Goal: Task Accomplishment & Management: Manage account settings

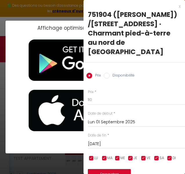
scroll to position [181, 0]
click at [69, 14] on div "Affichage optimisé sur l'application mobile ×" at bounding box center [93, 87] width 174 height 174
click at [175, 7] on div "x" at bounding box center [132, 6] width 97 height 7
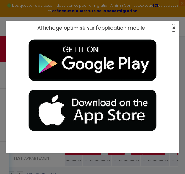
click at [173, 28] on span "×" at bounding box center [173, 27] width 3 height 7
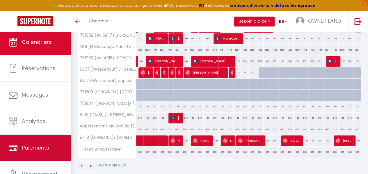
scroll to position [30, 0]
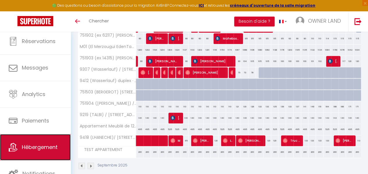
click at [42, 147] on span "Hébergement" at bounding box center [40, 146] width 36 height 7
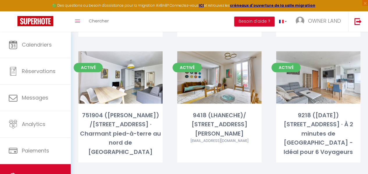
scroll to position [305, 0]
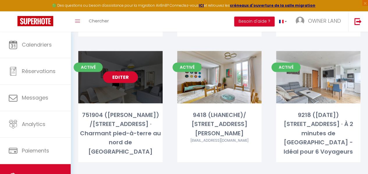
click at [136, 73] on div "Editer" at bounding box center [120, 77] width 84 height 52
select select "3"
select select "2"
select select "1"
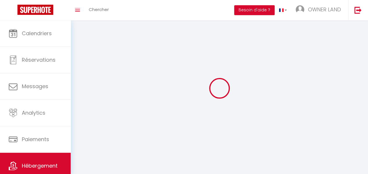
select select
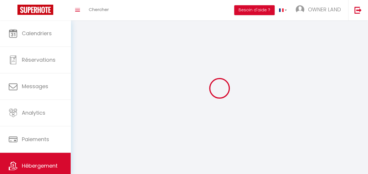
checkbox input "false"
select select
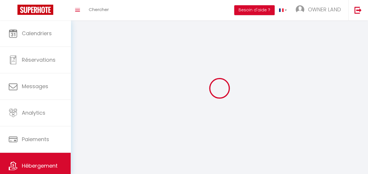
select select
select select "1"
select select
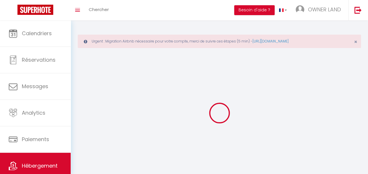
select select
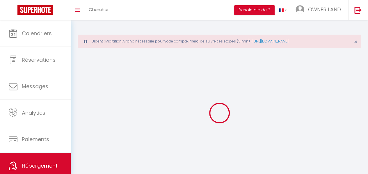
select select
checkbox input "false"
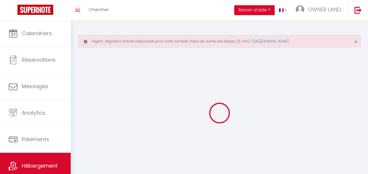
select select "28"
select select
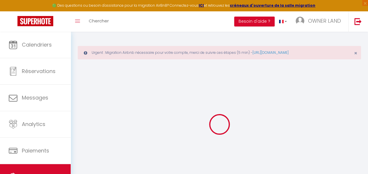
select select
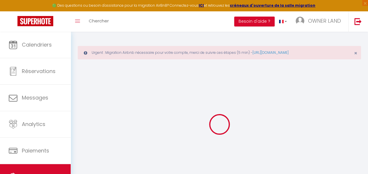
select select
checkbox input "false"
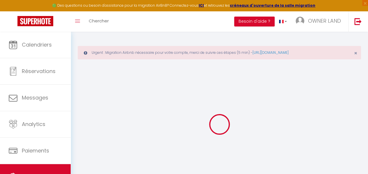
select select
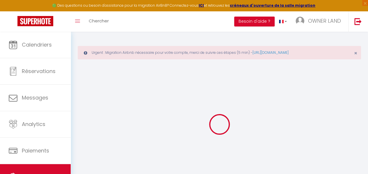
select select
checkbox input "false"
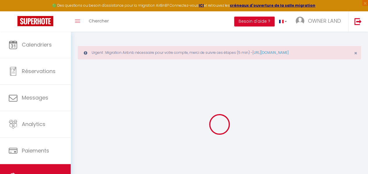
checkbox input "false"
select select
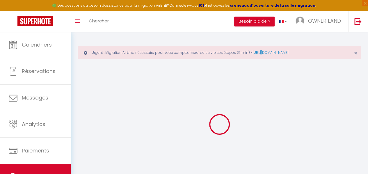
select select
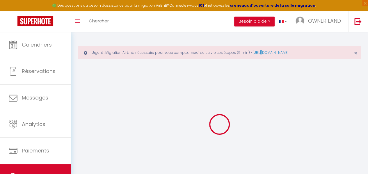
checkbox input "false"
select select
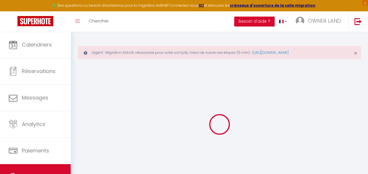
select select
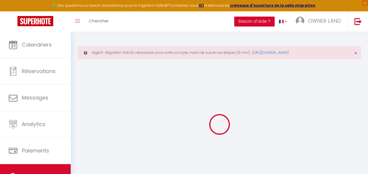
select select
checkbox input "false"
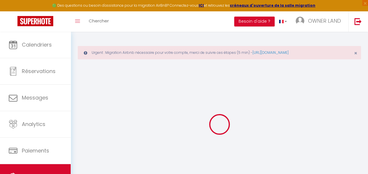
checkbox input "false"
select select
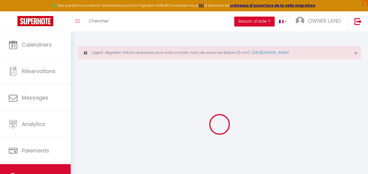
select select
checkbox input "false"
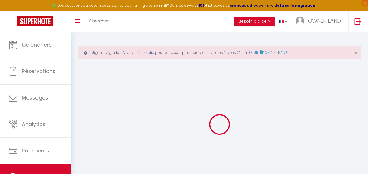
checkbox input "false"
select select
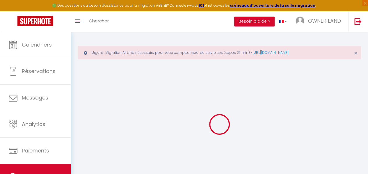
type input "751904 ([PERSON_NAME]) /[STREET_ADDRESS] · Charmant pied-à-terre au nord de [GE…"
type input "[PERSON_NAME]"
select select "6"
type input "77"
type input "79"
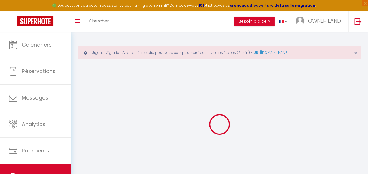
select select
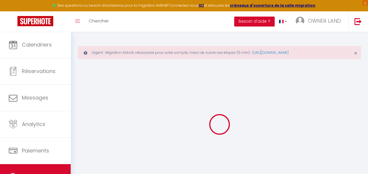
type input "75019"
type input "[GEOGRAPHIC_DATA]"
type input "[EMAIL_ADDRESS][DOMAIN_NAME]"
select select
checkbox input "false"
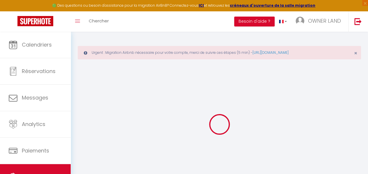
checkbox input "false"
type input "0"
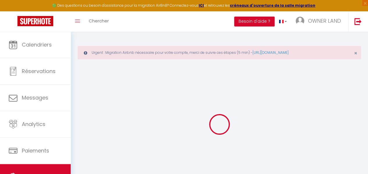
type input "0"
select select
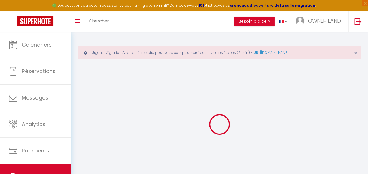
select select
checkbox input "false"
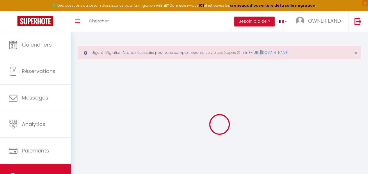
checkbox input "false"
select select
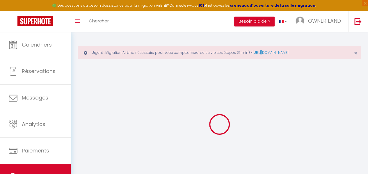
select select
checkbox input "false"
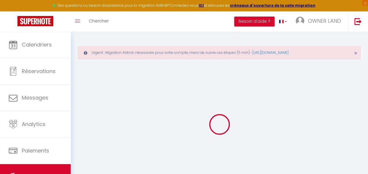
checkbox input "false"
select select
checkbox input "false"
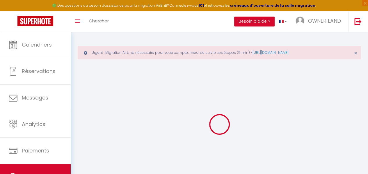
checkbox input "false"
select select "14:00"
select select
select select "11:00"
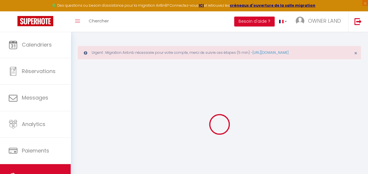
select select "30"
select select "120"
select select
checkbox input "false"
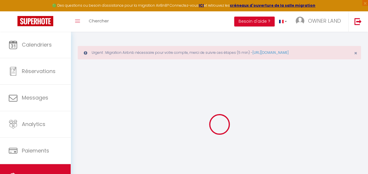
checkbox input "false"
select select
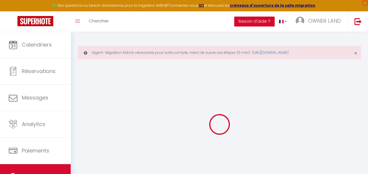
checkbox input "false"
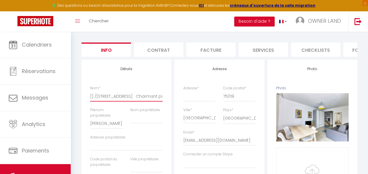
scroll to position [0, 84]
drag, startPoint x: 91, startPoint y: 94, endPoint x: 167, endPoint y: 90, distance: 76.8
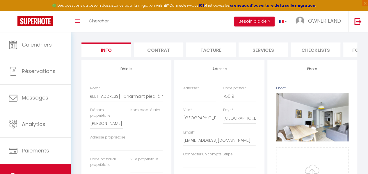
scroll to position [0, 60]
drag, startPoint x: 104, startPoint y: 94, endPoint x: 179, endPoint y: 90, distance: 74.8
type input "751904 ([PERSON_NAME]) /[STREET_ADDRESS] ·"
select select
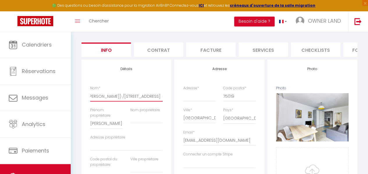
select select
checkbox input "false"
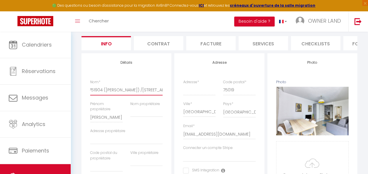
type input "751904 ([PERSON_NAME]) /[STREET_ADDRESS]"
select select
checkbox input "false"
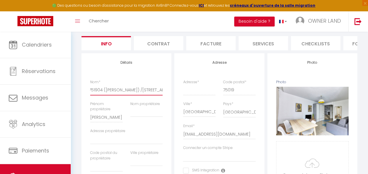
checkbox input "false"
type input "751904 ([PERSON_NAME]) /[STREET_ADDRESS]"
select select
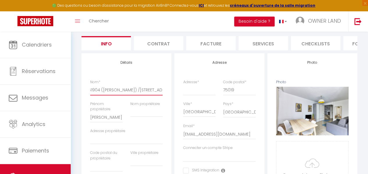
checkbox input "false"
type input "751904 ([PERSON_NAME]) /[STREET_ADDRESS] ·App"
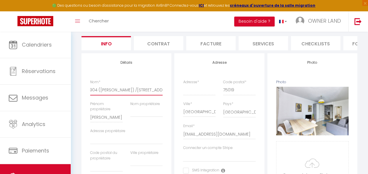
select select
checkbox input "false"
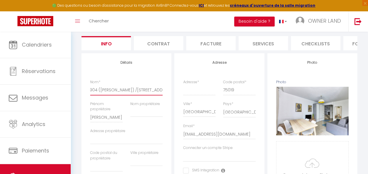
checkbox input "false"
type input "751904 ([PERSON_NAME]) /[STREET_ADDRESS]"
select select
checkbox input "false"
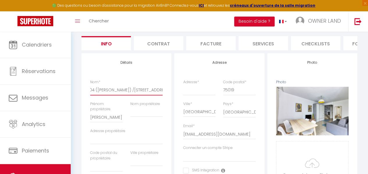
checkbox input "false"
type input "751904 ([PERSON_NAME]) /[STREET_ADDRESS] ·Appar"
select select
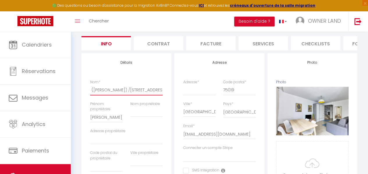
select select
checkbox input "false"
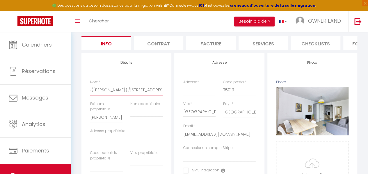
type input "751904 ([PERSON_NAME]) /[STREET_ADDRESS] ·Appart"
select select
click at [151, 93] on input "751904 ([PERSON_NAME]) /[STREET_ADDRESS] ·Appartement entre la Villette et" at bounding box center [126, 90] width 72 height 10
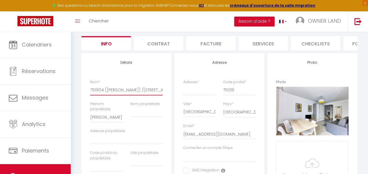
scroll to position [0, 65]
click at [126, 93] on input "751904 ([PERSON_NAME]) /[STREET_ADDRESS] ·Appartement entre la Villette et" at bounding box center [126, 90] width 72 height 10
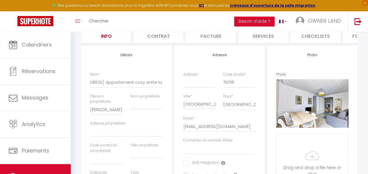
scroll to position [0, 0]
click at [164, 86] on div "Nom * 751904 ([PERSON_NAME]) /[STREET_ADDRESS] ·Appartement cosy entre la Ville…" at bounding box center [126, 83] width 80 height 22
click at [161, 87] on input "751904 ([PERSON_NAME]) /[STREET_ADDRESS] ·Appartement cosy entre la Villette et" at bounding box center [126, 82] width 72 height 10
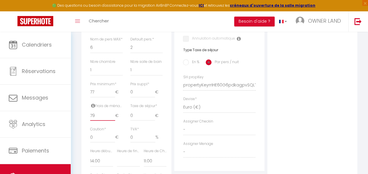
scroll to position [0, 0]
click at [105, 121] on input "79" at bounding box center [102, 115] width 25 height 10
click at [114, 121] on input "80" at bounding box center [102, 115] width 25 height 10
click at [114, 121] on input "81" at bounding box center [102, 115] width 25 height 10
click at [114, 121] on input "82" at bounding box center [102, 115] width 25 height 10
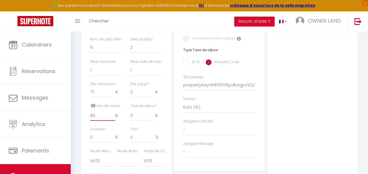
click at [114, 121] on input "83" at bounding box center [102, 115] width 25 height 10
drag, startPoint x: 101, startPoint y: 123, endPoint x: 85, endPoint y: 124, distance: 16.6
click at [85, 124] on div "Détails Nom * 751904 ([PERSON_NAME]) /[STREET_ADDRESS] ·Appartement cosy entre …" at bounding box center [126, 66] width 90 height 363
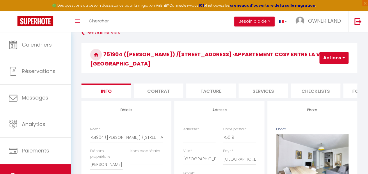
scroll to position [35, 0]
click at [185, 58] on button "Actions" at bounding box center [333, 58] width 29 height 12
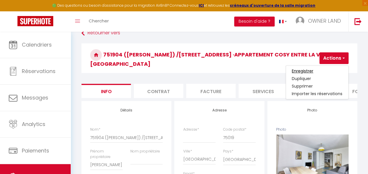
click at [185, 69] on input "Enregistrer" at bounding box center [303, 71] width 22 height 6
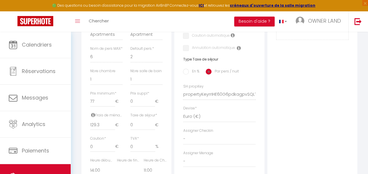
scroll to position [242, 0]
click at [100, 106] on input "77" at bounding box center [102, 101] width 25 height 10
click at [114, 106] on input "78" at bounding box center [102, 101] width 25 height 10
click at [114, 106] on input "79" at bounding box center [102, 101] width 25 height 10
click at [114, 106] on input "80" at bounding box center [102, 101] width 25 height 10
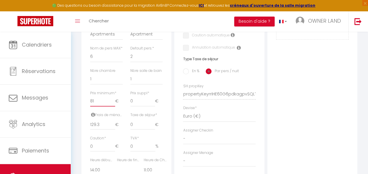
click at [114, 106] on input "81" at bounding box center [102, 101] width 25 height 10
click at [114, 106] on input "82" at bounding box center [102, 101] width 25 height 10
click at [114, 106] on input "83" at bounding box center [102, 101] width 25 height 10
click at [114, 106] on input "84" at bounding box center [102, 101] width 25 height 10
click at [114, 106] on input "85" at bounding box center [102, 101] width 25 height 10
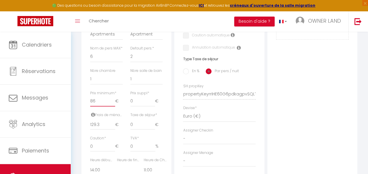
click at [114, 106] on input "86" at bounding box center [102, 101] width 25 height 10
click at [114, 106] on input "87" at bounding box center [102, 101] width 25 height 10
click at [114, 106] on input "88" at bounding box center [102, 101] width 25 height 10
click at [114, 106] on input "89" at bounding box center [102, 101] width 25 height 10
click at [114, 106] on input "90" at bounding box center [102, 101] width 25 height 10
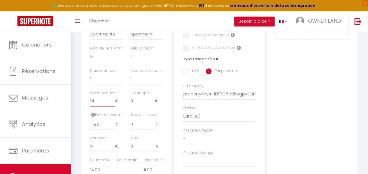
click at [114, 106] on input "91" at bounding box center [102, 101] width 25 height 10
click at [114, 106] on input "92" at bounding box center [102, 101] width 25 height 10
click at [114, 106] on input "93" at bounding box center [102, 101] width 25 height 10
click at [114, 106] on input "94" at bounding box center [102, 101] width 25 height 10
click at [114, 106] on input "95" at bounding box center [102, 101] width 25 height 10
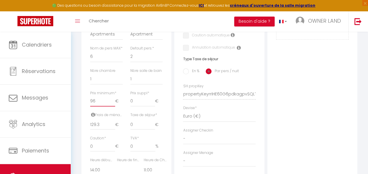
click at [114, 106] on input "96" at bounding box center [102, 101] width 25 height 10
click at [114, 106] on input "97" at bounding box center [102, 101] width 25 height 10
click at [114, 106] on input "98" at bounding box center [102, 101] width 25 height 10
click at [114, 106] on input "99" at bounding box center [102, 101] width 25 height 10
click at [114, 106] on input "100" at bounding box center [102, 101] width 25 height 10
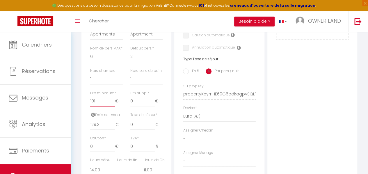
click at [114, 106] on input "101" at bounding box center [102, 101] width 25 height 10
click at [114, 106] on input "102" at bounding box center [102, 101] width 25 height 10
click at [113, 106] on input "101" at bounding box center [102, 101] width 25 height 10
click at [113, 106] on input "100" at bounding box center [102, 101] width 25 height 10
click at [113, 106] on input "101" at bounding box center [102, 101] width 25 height 10
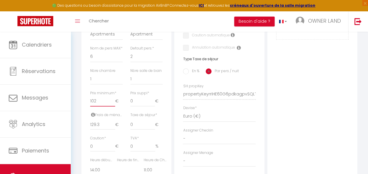
click at [113, 106] on input "102" at bounding box center [102, 101] width 25 height 10
click at [113, 106] on input "103" at bounding box center [102, 101] width 25 height 10
click at [113, 106] on input "104" at bounding box center [102, 101] width 25 height 10
click at [113, 106] on input "105" at bounding box center [102, 101] width 25 height 10
click at [113, 106] on input "106" at bounding box center [102, 101] width 25 height 10
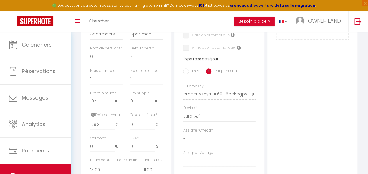
click at [113, 106] on input "107" at bounding box center [102, 101] width 25 height 10
click at [113, 106] on input "108" at bounding box center [102, 101] width 25 height 10
click at [113, 106] on input "109" at bounding box center [102, 101] width 25 height 10
click at [113, 106] on input "110" at bounding box center [102, 101] width 25 height 10
click at [113, 106] on input "111" at bounding box center [102, 101] width 25 height 10
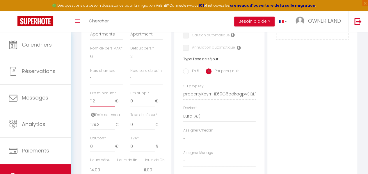
click at [113, 106] on input "112" at bounding box center [102, 101] width 25 height 10
click at [113, 106] on input "111" at bounding box center [102, 101] width 25 height 10
click at [113, 106] on input "110" at bounding box center [102, 101] width 25 height 10
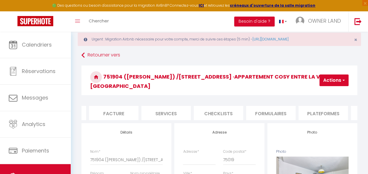
scroll to position [0, 121]
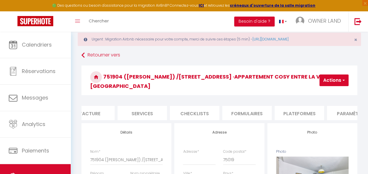
click at [185, 112] on li "Plateformes" at bounding box center [298, 113] width 49 height 14
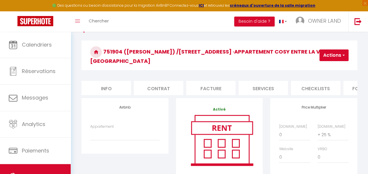
click at [111, 83] on li "Info" at bounding box center [105, 88] width 49 height 14
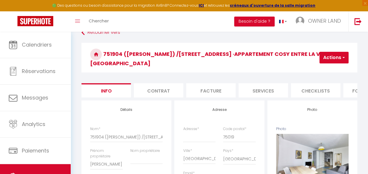
scroll to position [28, 0]
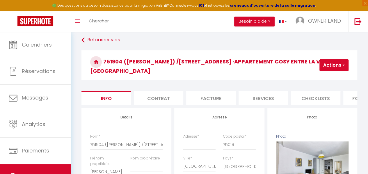
click at [185, 67] on button "Actions" at bounding box center [333, 65] width 29 height 12
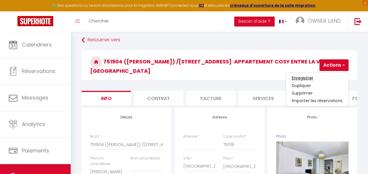
click at [185, 77] on input "Enregistrer" at bounding box center [303, 78] width 22 height 6
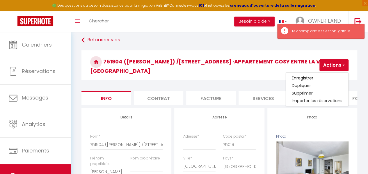
click at [185, 100] on li "Facture" at bounding box center [210, 98] width 49 height 14
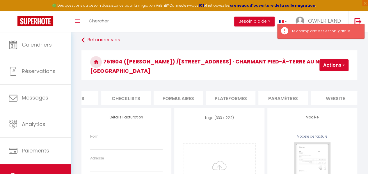
scroll to position [0, 241]
click at [185, 93] on li "Plateformes" at bounding box center [179, 98] width 49 height 14
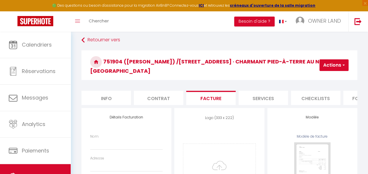
click at [185, 91] on li "Services" at bounding box center [262, 98] width 49 height 14
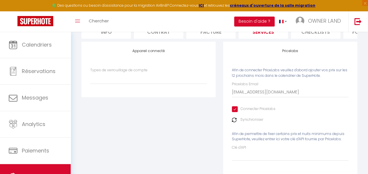
scroll to position [95, 0]
click at [185, 117] on img at bounding box center [234, 119] width 5 height 5
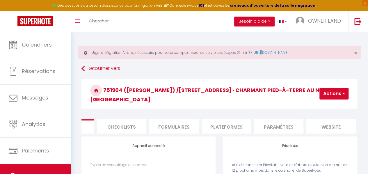
scroll to position [0, 194]
click at [185, 119] on li "Paramètres" at bounding box center [278, 126] width 49 height 14
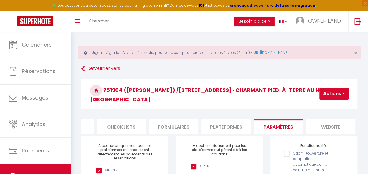
click at [185, 119] on li "website" at bounding box center [330, 126] width 49 height 14
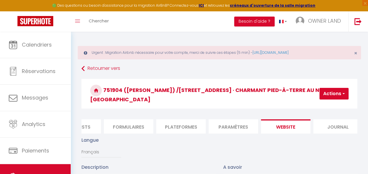
scroll to position [0, 248]
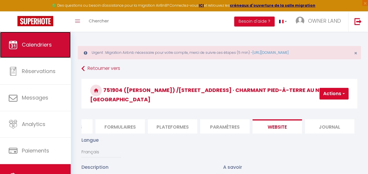
click at [39, 51] on link "Calendriers" at bounding box center [35, 45] width 71 height 26
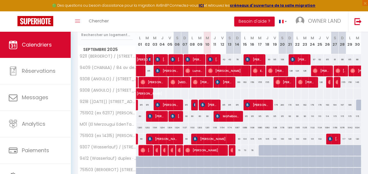
scroll to position [160, 0]
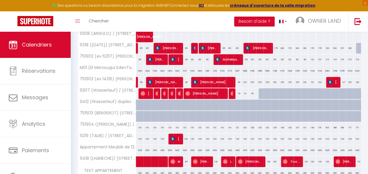
click at [139, 127] on div "110" at bounding box center [140, 127] width 8 height 11
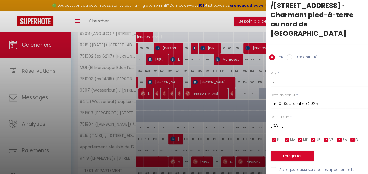
scroll to position [0, 0]
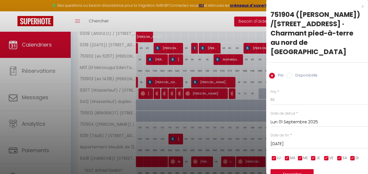
drag, startPoint x: 217, startPoint y: 101, endPoint x: 202, endPoint y: 99, distance: 15.0
click at [185, 99] on div at bounding box center [184, 87] width 368 height 174
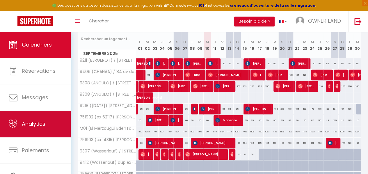
scroll to position [30, 0]
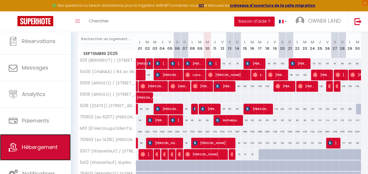
click at [26, 142] on link "Hébergement" at bounding box center [35, 147] width 71 height 26
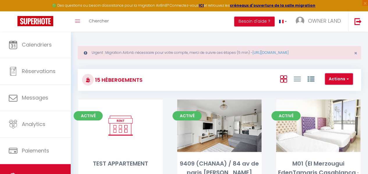
click at [185, 79] on button "Actions" at bounding box center [339, 79] width 28 height 12
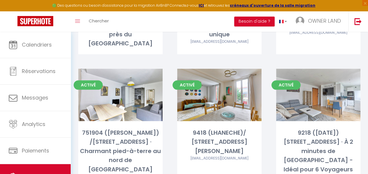
scroll to position [288, 0]
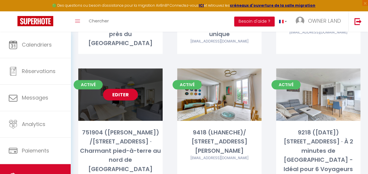
click at [136, 83] on div "Editer" at bounding box center [120, 94] width 84 height 52
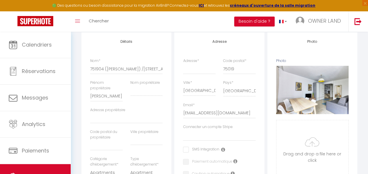
scroll to position [104, 0]
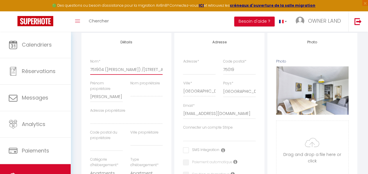
click at [134, 72] on input "751904 ([PERSON_NAME]) /[STREET_ADDRESS] · Charmant pied-à-terre au nord de [GE…" at bounding box center [126, 69] width 72 height 10
click at [163, 67] on div "Nom * 751904 ([PERSON_NAME]) /[STREET_ADDRESS] · Charmant pied-à-terre au nord …" at bounding box center [126, 70] width 80 height 22
drag, startPoint x: 137, startPoint y: 67, endPoint x: 179, endPoint y: 65, distance: 41.9
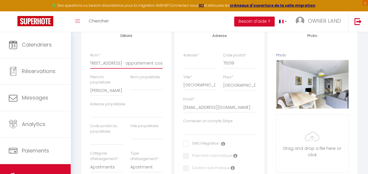
scroll to position [0, 60]
click at [107, 65] on input "751904 ([PERSON_NAME]) /[STREET_ADDRESS] · appartement cosy entre la V" at bounding box center [126, 63] width 72 height 10
click at [163, 67] on div "Nom * 751904 ([PERSON_NAME]) /[STREET_ADDRESS] · Appartement cosy entre la V" at bounding box center [126, 64] width 80 height 22
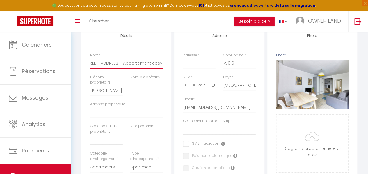
click at [162, 67] on input "751904 ([PERSON_NAME]) /[STREET_ADDRESS] · Appartement cosy entre la V" at bounding box center [126, 63] width 72 height 10
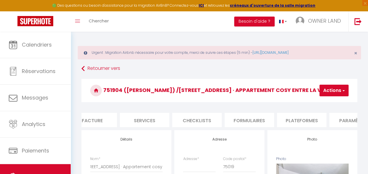
scroll to position [0, 0]
click at [185, 115] on li "Plateformes" at bounding box center [301, 120] width 49 height 14
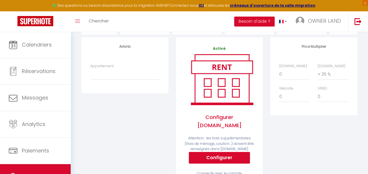
scroll to position [93, 0]
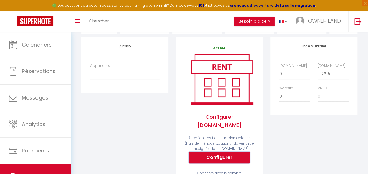
click at [185, 151] on button "Configurer" at bounding box center [219, 157] width 61 height 12
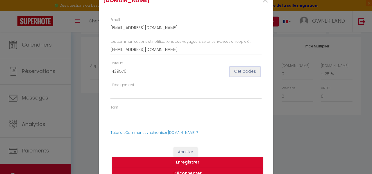
click at [185, 69] on button "Get codes" at bounding box center [245, 72] width 31 height 10
click at [176, 95] on select "1439576101 - One-Bedroom Apartment" at bounding box center [185, 93] width 151 height 11
click at [185, 77] on div "Hotel id 14395761 Get codes" at bounding box center [186, 71] width 159 height 22
click at [185, 162] on button "Enregistrer" at bounding box center [187, 162] width 151 height 11
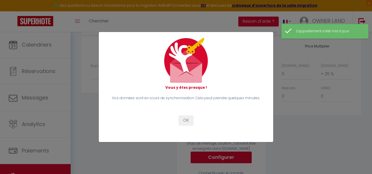
click at [185, 125] on div "Vous y êtes presque ! Vos données sont en cours de synchronisation. Cela peut p…" at bounding box center [186, 87] width 159 height 98
click at [185, 123] on button "OK" at bounding box center [186, 120] width 15 height 10
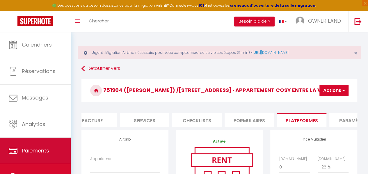
scroll to position [30, 0]
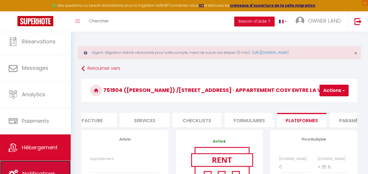
click at [45, 162] on link "Notifications" at bounding box center [35, 173] width 71 height 26
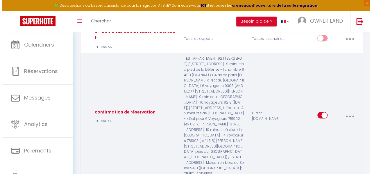
scroll to position [113, 0]
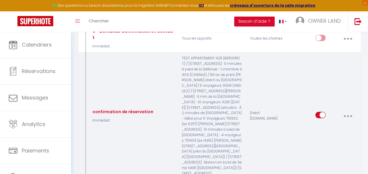
click at [185, 110] on button "button" at bounding box center [347, 115] width 15 height 11
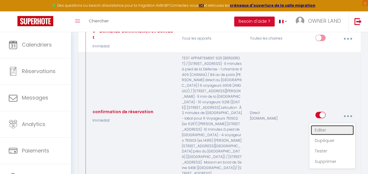
click at [185, 125] on link "Editer" at bounding box center [332, 130] width 43 height 10
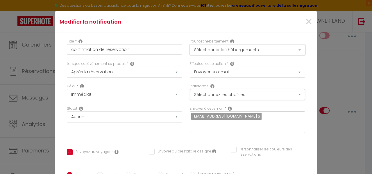
click at [185, 49] on button "Sélectionner les hébergements" at bounding box center [247, 49] width 115 height 11
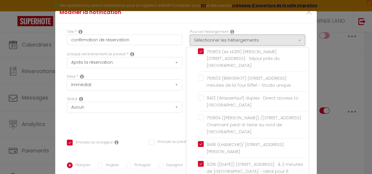
scroll to position [89, 0]
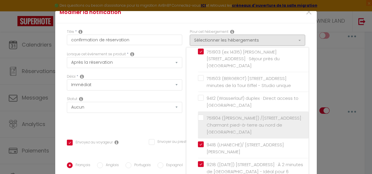
click at [185, 117] on span "751904 ([PERSON_NAME]) /[STREET_ADDRESS] · Charmant pied-à-terre au nord de [GE…" at bounding box center [255, 125] width 97 height 20
click at [185, 122] on input "751904 ([PERSON_NAME]) /[STREET_ADDRESS] · Charmant pied-à-terre au nord de [GE…" at bounding box center [253, 125] width 111 height 6
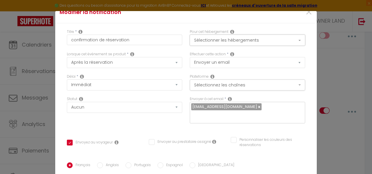
click at [185, 41] on button "Sélectionner les hébergements" at bounding box center [247, 40] width 115 height 11
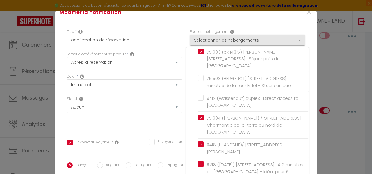
click at [169, 128] on div "Statut Aucun Si la réservation est payée Si réservation non payée Si la caution…" at bounding box center [124, 112] width 123 height 33
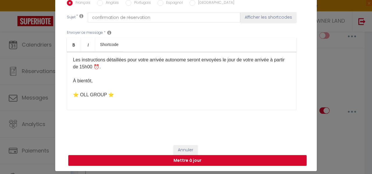
scroll to position [18, 0]
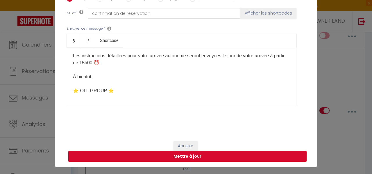
click at [185, 153] on button "Mettre à jour" at bounding box center [187, 156] width 238 height 11
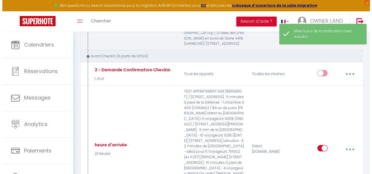
scroll to position [282, 0]
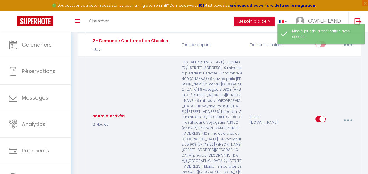
click at [185, 114] on button "button" at bounding box center [347, 119] width 15 height 11
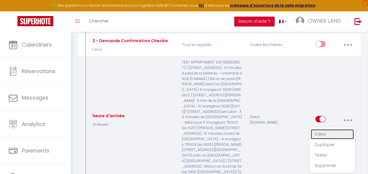
click at [185, 129] on link "Editer" at bounding box center [332, 134] width 43 height 10
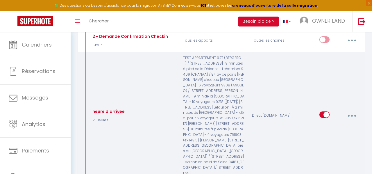
scroll to position [57, 0]
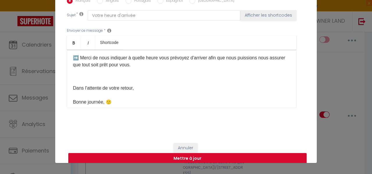
click at [185, 47] on div "Modifier la notification × Titre * heure d'arrivée Pour cet hébergement Sélecti…" at bounding box center [186, 87] width 372 height 174
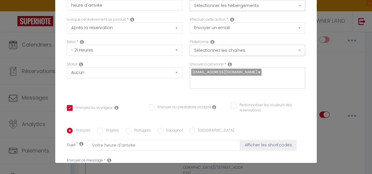
scroll to position [0, 0]
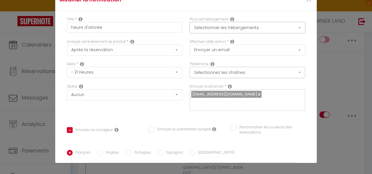
click at [185, 31] on button "Sélectionner les hébergements" at bounding box center [247, 27] width 115 height 11
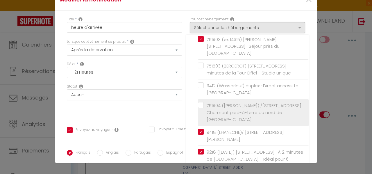
click at [185, 102] on label "751904 ([PERSON_NAME]) /[STREET_ADDRESS] · Charmant pied-à-terre au nord de [GE…" at bounding box center [254, 112] width 101 height 21
click at [185, 110] on input "751904 ([PERSON_NAME]) /[STREET_ADDRESS] · Charmant pied-à-terre au nord de [GE…" at bounding box center [253, 113] width 111 height 6
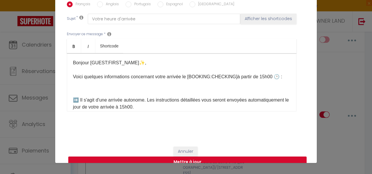
scroll to position [158, 0]
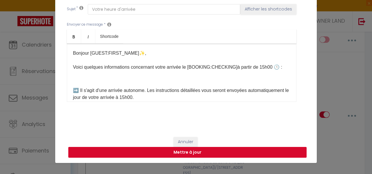
click at [185, 148] on button "Mettre à jour" at bounding box center [187, 152] width 238 height 11
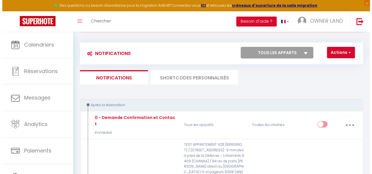
scroll to position [24, 0]
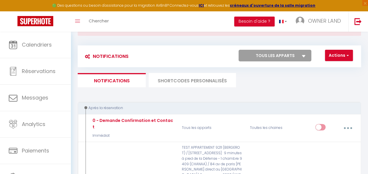
click at [185, 81] on li "SHORTCODES PERSONNALISÉS" at bounding box center [192, 80] width 87 height 14
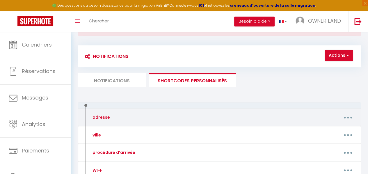
click at [185, 117] on icon "button" at bounding box center [348, 118] width 2 height 2
click at [185, 130] on link "Editer" at bounding box center [332, 131] width 43 height 10
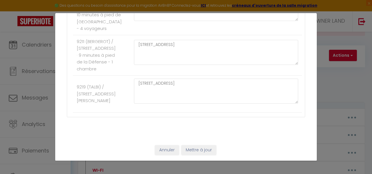
scroll to position [694, 0]
drag, startPoint x: 243, startPoint y: 110, endPoint x: 137, endPoint y: 105, distance: 106.8
click at [137, 21] on textarea "[STREET_ADDRESS]" at bounding box center [216, 8] width 164 height 25
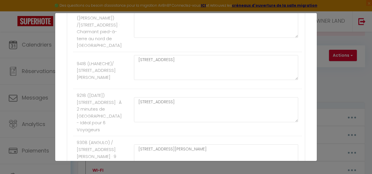
scroll to position [399, 0]
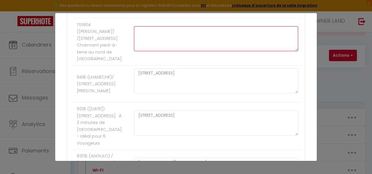
click at [149, 51] on textarea at bounding box center [216, 38] width 164 height 25
paste textarea "[STREET_ADDRESS]"
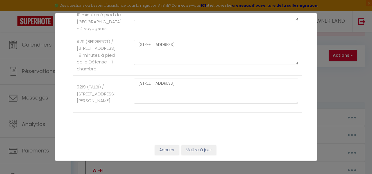
scroll to position [834, 0]
click at [185, 153] on button "Mettre à jour" at bounding box center [198, 150] width 35 height 10
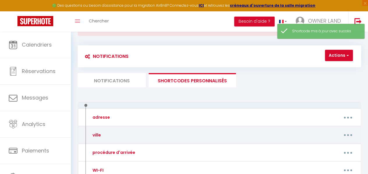
click at [185, 134] on button "button" at bounding box center [347, 134] width 15 height 11
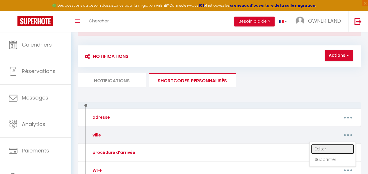
click at [185, 146] on link "Editer" at bounding box center [332, 149] width 43 height 10
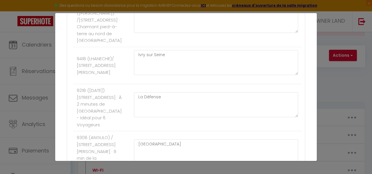
scroll to position [394, 0]
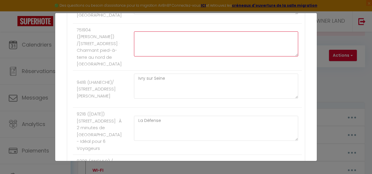
click at [160, 56] on textarea at bounding box center [216, 43] width 164 height 25
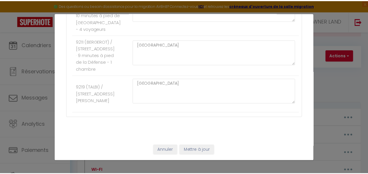
scroll to position [834, 0]
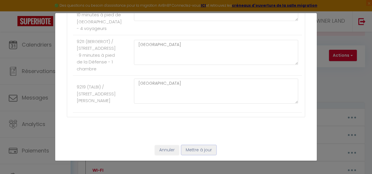
click at [185, 153] on button "Mettre à jour" at bounding box center [198, 150] width 35 height 10
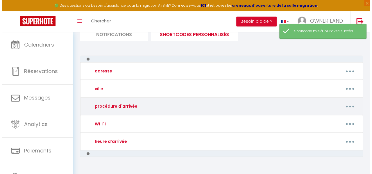
scroll to position [71, 0]
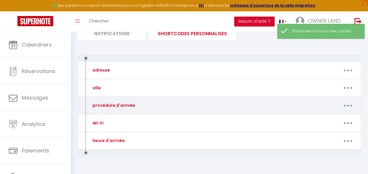
click at [185, 106] on button "button" at bounding box center [347, 105] width 15 height 11
click at [185, 120] on link "Editer" at bounding box center [332, 120] width 43 height 10
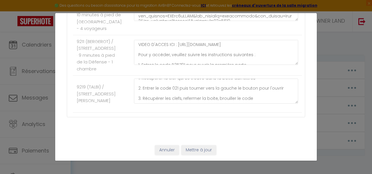
scroll to position [724, 0]
click at [163, 21] on textarea at bounding box center [216, 8] width 164 height 25
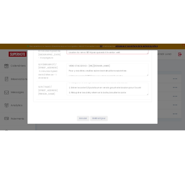
scroll to position [112, 0]
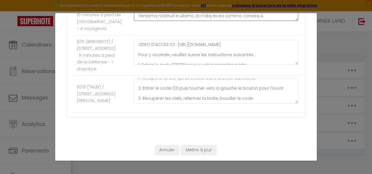
drag, startPoint x: 137, startPoint y: 76, endPoint x: 246, endPoint y: 94, distance: 110.9
click at [185, 21] on textarea at bounding box center [216, 8] width 164 height 25
click at [185, 27] on div at bounding box center [216, 11] width 172 height 31
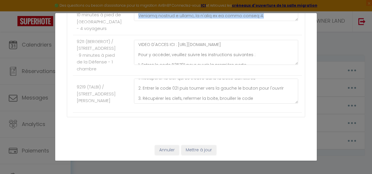
click at [185, 27] on div at bounding box center [216, 11] width 172 height 31
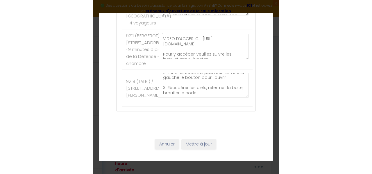
scroll to position [81, 0]
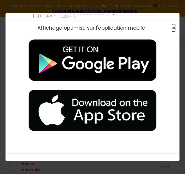
click at [172, 27] on span "×" at bounding box center [173, 27] width 3 height 7
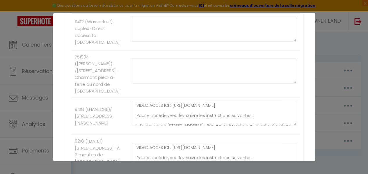
scroll to position [365, 0]
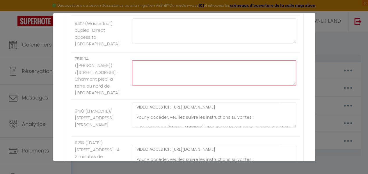
click at [143, 85] on textarea at bounding box center [214, 72] width 164 height 25
paste textarea "LOREM I'DOLOR SIT : ametc://adi.elits.doe/tempor/INCidIdUNtU/lAB3ETdoLoReMAGnaa…"
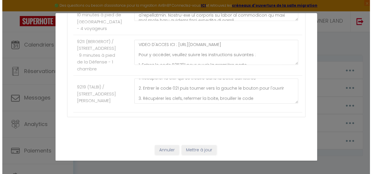
scroll to position [834, 0]
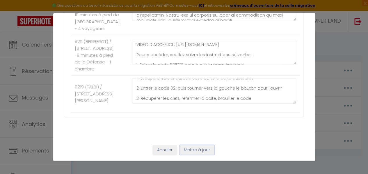
click at [185, 152] on button "Mettre à jour" at bounding box center [196, 150] width 35 height 10
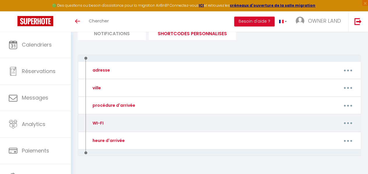
click at [185, 122] on button "button" at bounding box center [347, 122] width 15 height 11
click at [185, 138] on link "Editer" at bounding box center [332, 137] width 43 height 10
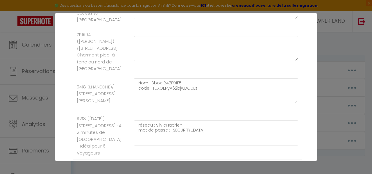
scroll to position [389, 0]
click at [185, 53] on div "Mettre à jour le code court personnalisé × Nom * WI-FI Contenu * ➡️ WI-FI ⬅️ Po…" at bounding box center [186, 87] width 372 height 174
click at [185, 52] on div "Mettre à jour le code court personnalisé × Nom * WI-FI Contenu * ➡️ WI-FI ⬅️ Po…" at bounding box center [186, 87] width 372 height 174
click at [185, 145] on div "Mettre à jour le code court personnalisé × Nom * WI-FI Contenu * ➡️ WI-FI ⬅️ Po…" at bounding box center [186, 87] width 372 height 174
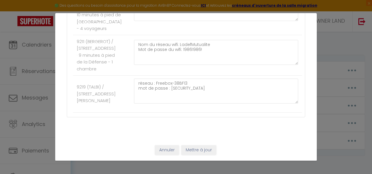
scroll to position [834, 0]
click at [165, 149] on button "Annuler" at bounding box center [167, 150] width 24 height 10
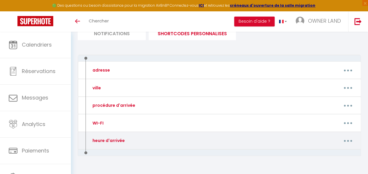
click at [185, 138] on button "button" at bounding box center [347, 140] width 15 height 11
click at [185, 156] on link "Editer" at bounding box center [332, 155] width 43 height 10
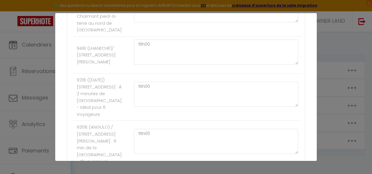
scroll to position [416, 0]
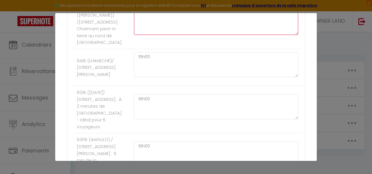
click at [159, 35] on textarea at bounding box center [216, 22] width 164 height 25
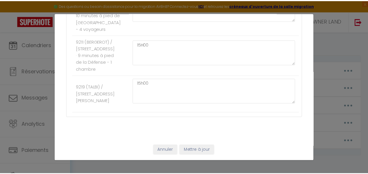
scroll to position [834, 0]
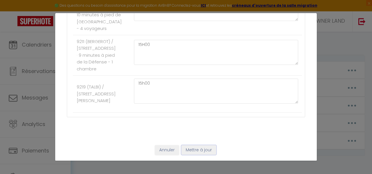
click at [185, 149] on button "Mettre à jour" at bounding box center [198, 150] width 35 height 10
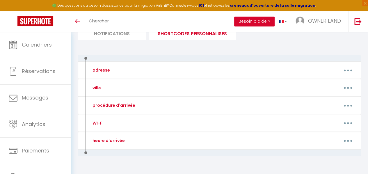
scroll to position [82, 0]
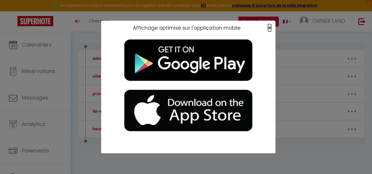
click at [185, 28] on span "×" at bounding box center [269, 27] width 3 height 7
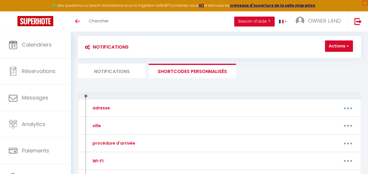
scroll to position [32, 0]
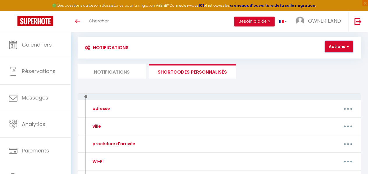
click at [185, 41] on button "Actions" at bounding box center [339, 47] width 28 height 12
click at [134, 76] on li "Notifications" at bounding box center [112, 71] width 68 height 14
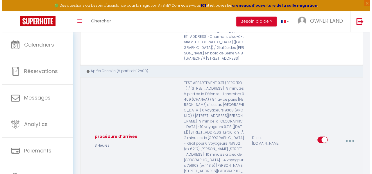
scroll to position [413, 0]
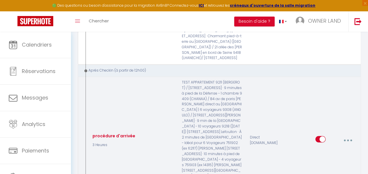
click at [185, 134] on button "button" at bounding box center [347, 139] width 15 height 11
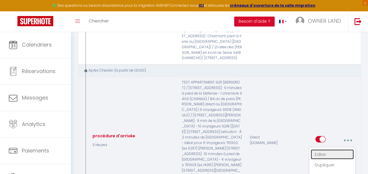
click at [185, 149] on link "Editer" at bounding box center [332, 154] width 43 height 10
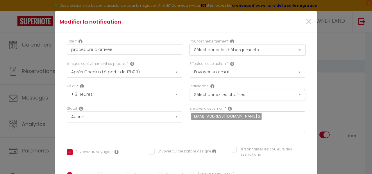
click at [185, 49] on button "Sélectionner les hébergements" at bounding box center [247, 49] width 115 height 11
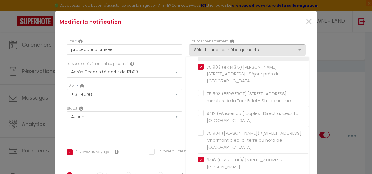
scroll to position [86, 0]
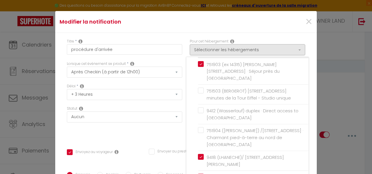
click at [185, 135] on input "751904 ([PERSON_NAME]) /[STREET_ADDRESS] · Charmant pied-à-terre au nord de [GE…" at bounding box center [253, 138] width 111 height 6
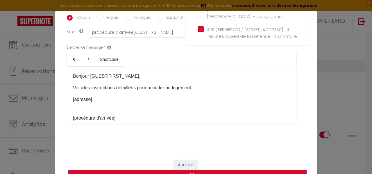
scroll to position [158, 0]
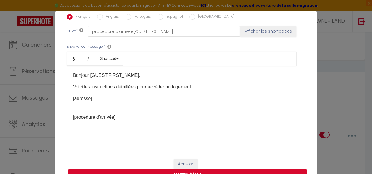
click at [163, 169] on button "Mettre à jour" at bounding box center [187, 174] width 238 height 11
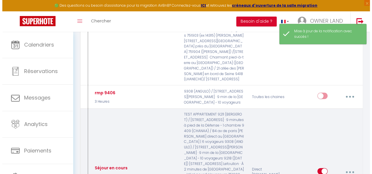
scroll to position [543, 0]
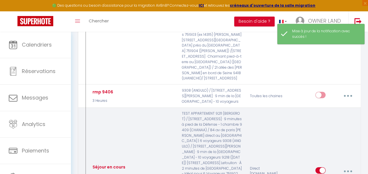
click at [185, 165] on button "button" at bounding box center [347, 170] width 15 height 11
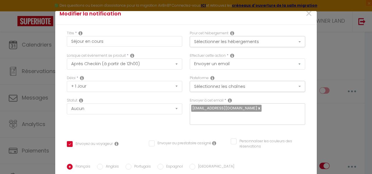
scroll to position [0, 0]
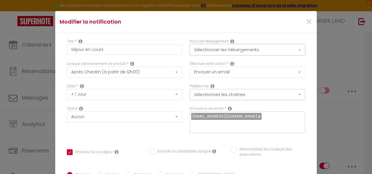
click at [185, 50] on button "Sélectionner les hébergements" at bounding box center [247, 49] width 115 height 11
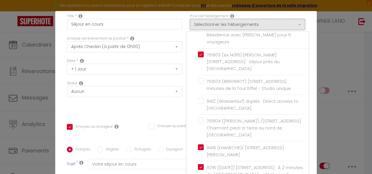
scroll to position [70, 0]
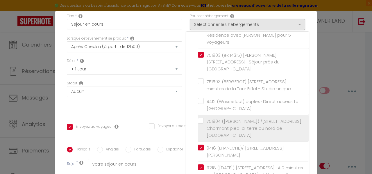
click at [185, 118] on span "751904 ([PERSON_NAME]) /[STREET_ADDRESS] · Charmant pied-à-terre au nord de [GE…" at bounding box center [255, 128] width 97 height 20
click at [185, 125] on input "751904 ([PERSON_NAME]) /[STREET_ADDRESS] · Charmant pied-à-terre au nord de [GE…" at bounding box center [253, 128] width 111 height 6
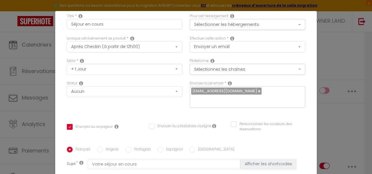
scroll to position [158, 0]
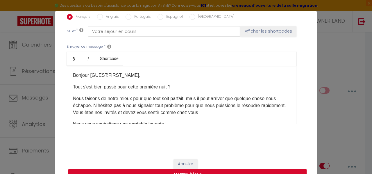
click at [185, 172] on button "Mettre à jour" at bounding box center [187, 174] width 238 height 11
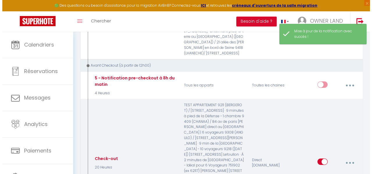
scroll to position [732, 0]
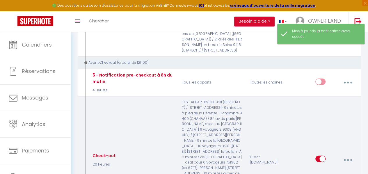
click at [185, 154] on button "button" at bounding box center [347, 159] width 15 height 11
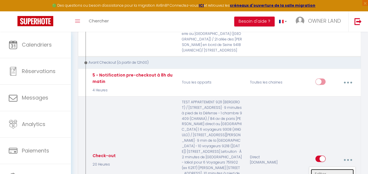
click at [185, 169] on link "Editer" at bounding box center [332, 174] width 43 height 10
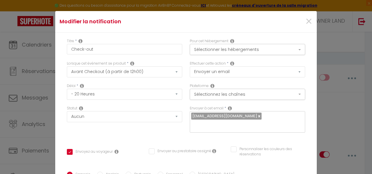
scroll to position [0, 0]
click at [185, 44] on div "Pour cet hébergement Sélectionner les hébergements Tous les apparts Autres TEST…" at bounding box center [247, 47] width 115 height 17
click at [185, 45] on button "Sélectionner les hébergements" at bounding box center [247, 49] width 115 height 11
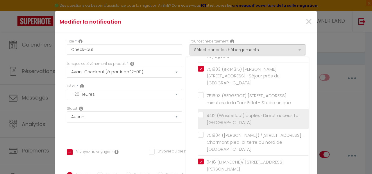
scroll to position [83, 0]
click at [185, 138] on input "751904 ([PERSON_NAME]) /[STREET_ADDRESS] · Charmant pied-à-terre au nord de [GE…" at bounding box center [253, 141] width 111 height 6
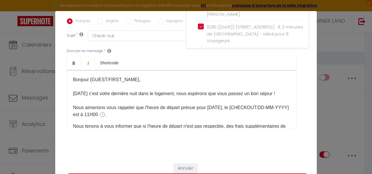
scroll to position [158, 0]
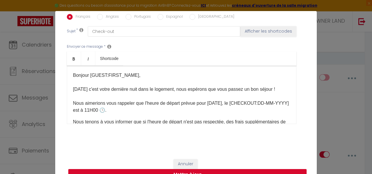
click at [160, 169] on button "Mettre à jour" at bounding box center [187, 174] width 238 height 11
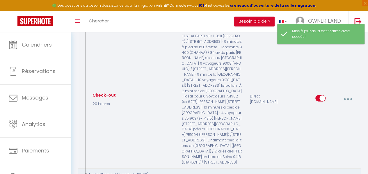
scroll to position [815, 0]
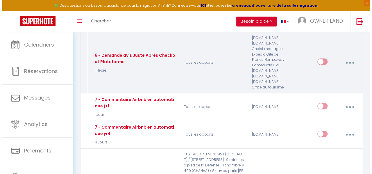
scroll to position [974, 0]
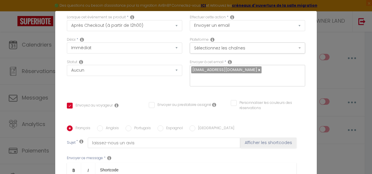
scroll to position [0, 0]
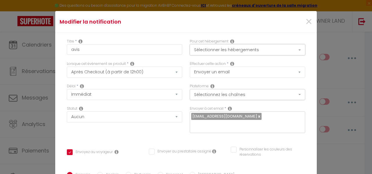
click at [185, 51] on button "Sélectionner les hébergements" at bounding box center [247, 49] width 115 height 11
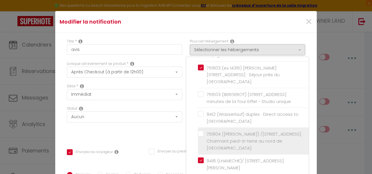
click at [185, 128] on li "751904 ([PERSON_NAME]) /[STREET_ADDRESS] · Charmant pied-à-terre au nord de [GE…" at bounding box center [253, 141] width 111 height 27
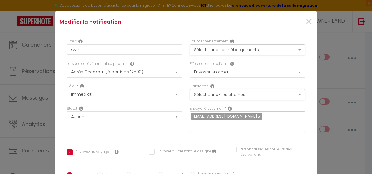
scroll to position [158, 0]
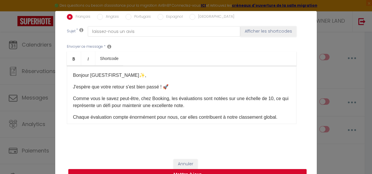
click at [162, 171] on button "Mettre à jour" at bounding box center [187, 174] width 238 height 11
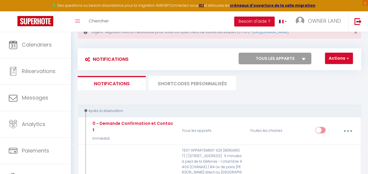
scroll to position [20, 0]
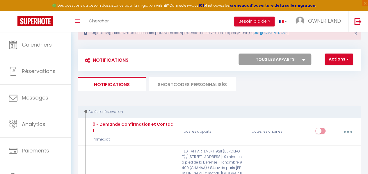
click at [185, 82] on li "SHORTCODES PERSONNALISÉS" at bounding box center [192, 84] width 87 height 14
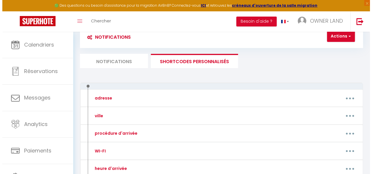
scroll to position [83, 0]
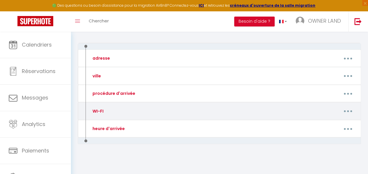
click at [185, 108] on button "button" at bounding box center [347, 111] width 15 height 11
click at [185, 126] on link "Editer" at bounding box center [332, 125] width 43 height 10
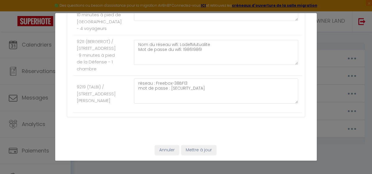
scroll to position [726, 0]
drag, startPoint x: 199, startPoint y: 79, endPoint x: 135, endPoint y: 76, distance: 64.1
click at [135, 21] on textarea "Nom du réseau wifi: RIQUET Mot de passe du wifi: jtcvideo" at bounding box center [216, 8] width 164 height 25
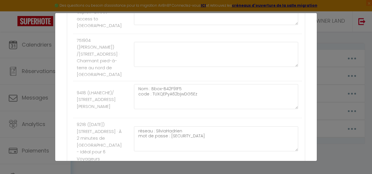
scroll to position [370, 0]
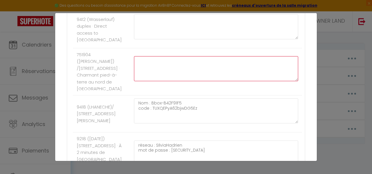
click at [145, 81] on textarea at bounding box center [216, 68] width 164 height 25
paste textarea "Nom du réseau wifi: RIQUET Mot de passe du wifi: jtcvideo"
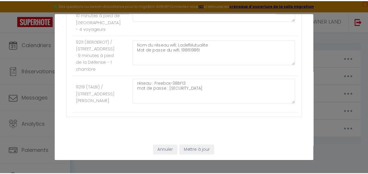
scroll to position [834, 0]
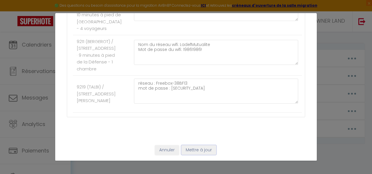
click at [185, 151] on button "Mettre à jour" at bounding box center [198, 150] width 35 height 10
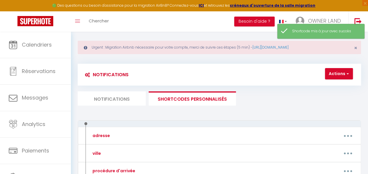
scroll to position [0, 0]
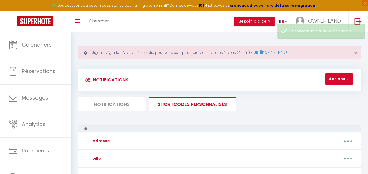
click at [120, 102] on li "Notifications" at bounding box center [112, 104] width 68 height 14
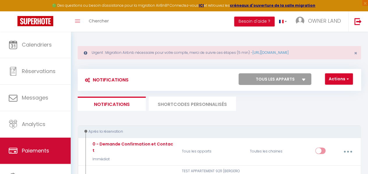
scroll to position [30, 0]
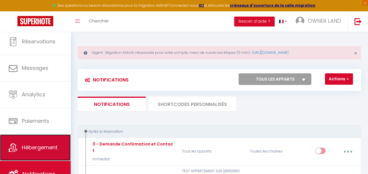
click at [32, 149] on span "Hébergement" at bounding box center [40, 147] width 36 height 7
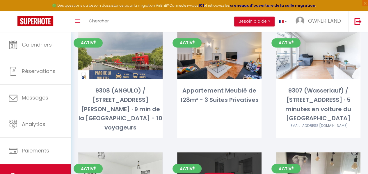
scroll to position [435, 0]
